Goal: Information Seeking & Learning: Find contact information

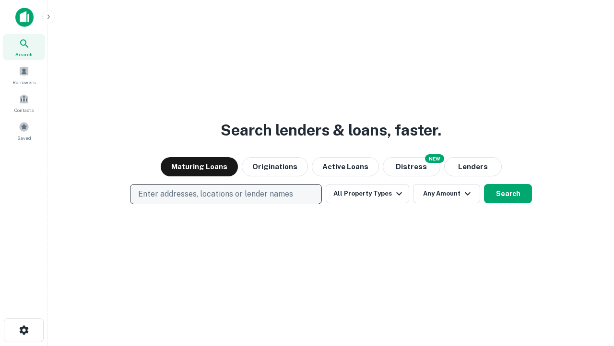
click at [226, 194] on p "Enter addresses, locations or lender names" at bounding box center [215, 194] width 155 height 12
type input "**********"
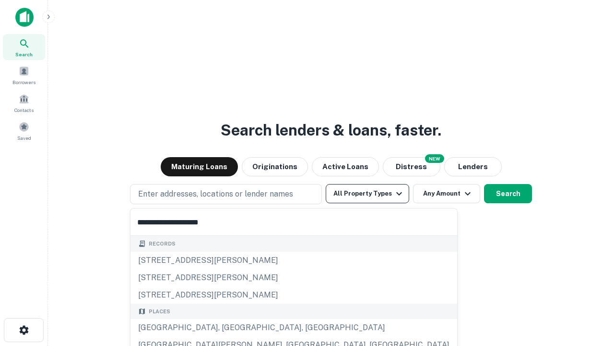
click at [229, 327] on div "Santa Monica, CA, USA" at bounding box center [294, 327] width 327 height 17
click at [368, 193] on button "All Property Types" at bounding box center [368, 193] width 84 height 19
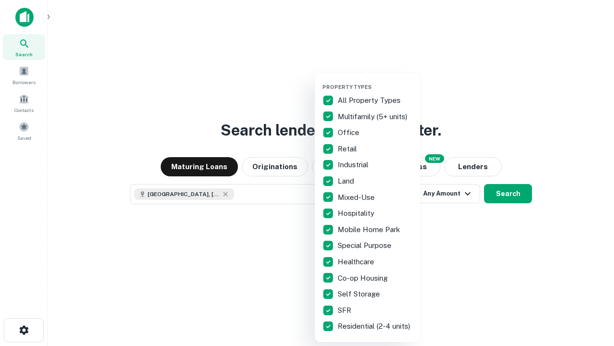
click at [375, 81] on button "button" at bounding box center [375, 81] width 106 height 0
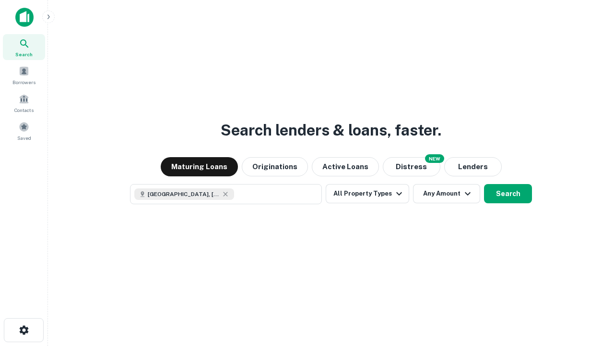
scroll to position [15, 0]
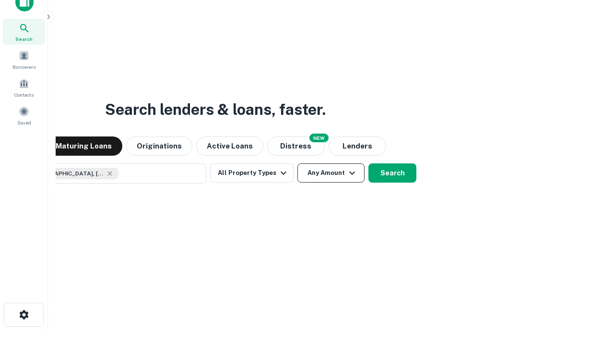
click at [298, 163] on button "Any Amount" at bounding box center [331, 172] width 67 height 19
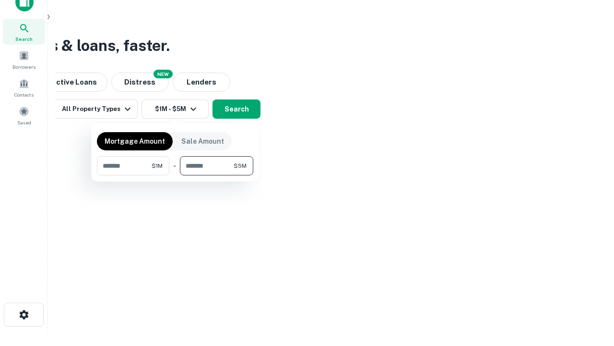
type input "*******"
click at [175, 175] on button "button" at bounding box center [175, 175] width 156 height 0
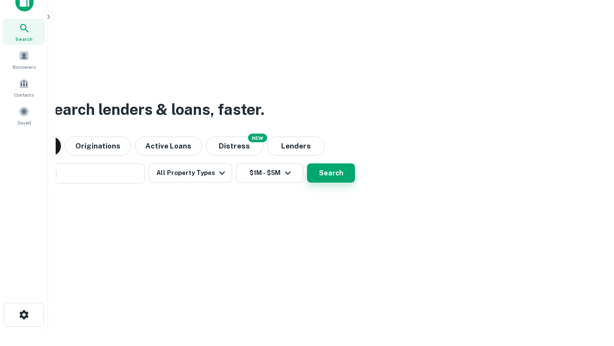
click at [307, 163] on button "Search" at bounding box center [331, 172] width 48 height 19
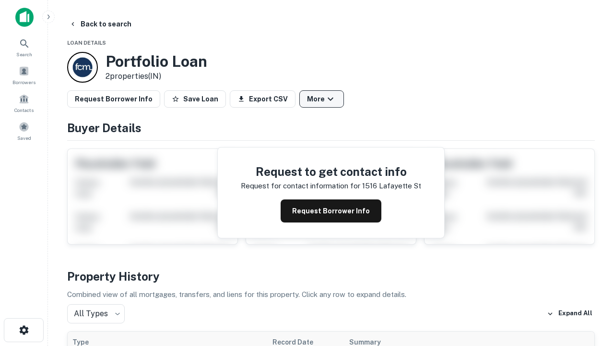
click at [322, 99] on button "More" at bounding box center [321, 98] width 45 height 17
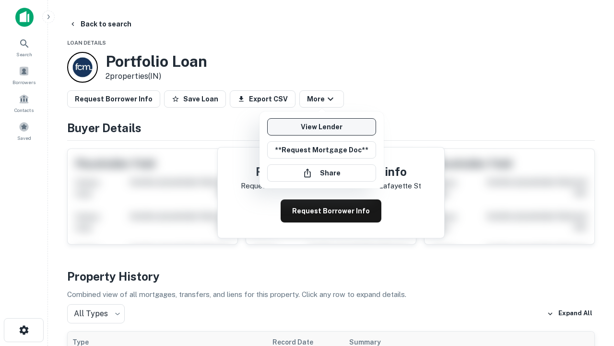
click at [322, 127] on link "View Lender" at bounding box center [321, 126] width 109 height 17
